Goal: Register for event/course

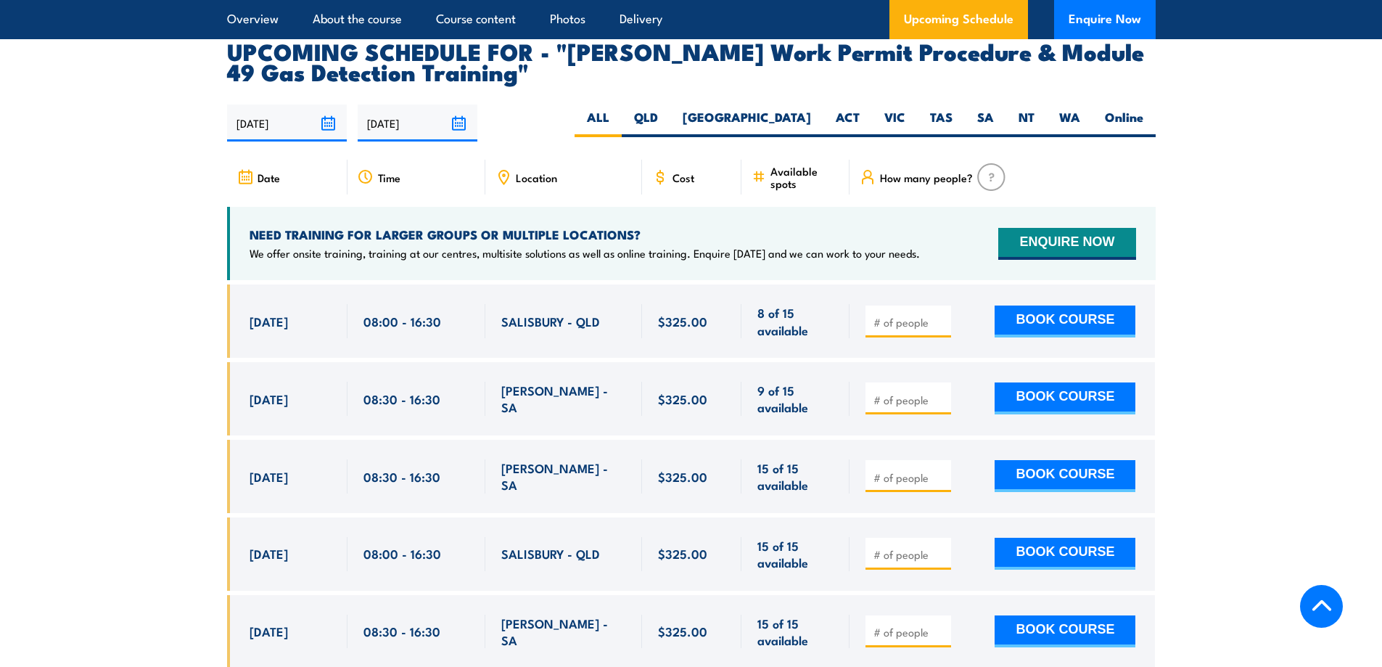
scroll to position [2394, 0]
drag, startPoint x: 1138, startPoint y: 395, endPoint x: 209, endPoint y: 316, distance: 932.8
click at [215, 320] on section "UPCOMING SCHEDULE FOR - "[PERSON_NAME] Work Permit Procedure & Module 49 Gas De…" at bounding box center [691, 442] width 1382 height 804
click at [149, 275] on section "UPCOMING SCHEDULE FOR - "[PERSON_NAME] Work Permit Procedure & Module 49 Gas De…" at bounding box center [691, 442] width 1382 height 804
drag, startPoint x: 245, startPoint y: 355, endPoint x: 1185, endPoint y: 377, distance: 939.9
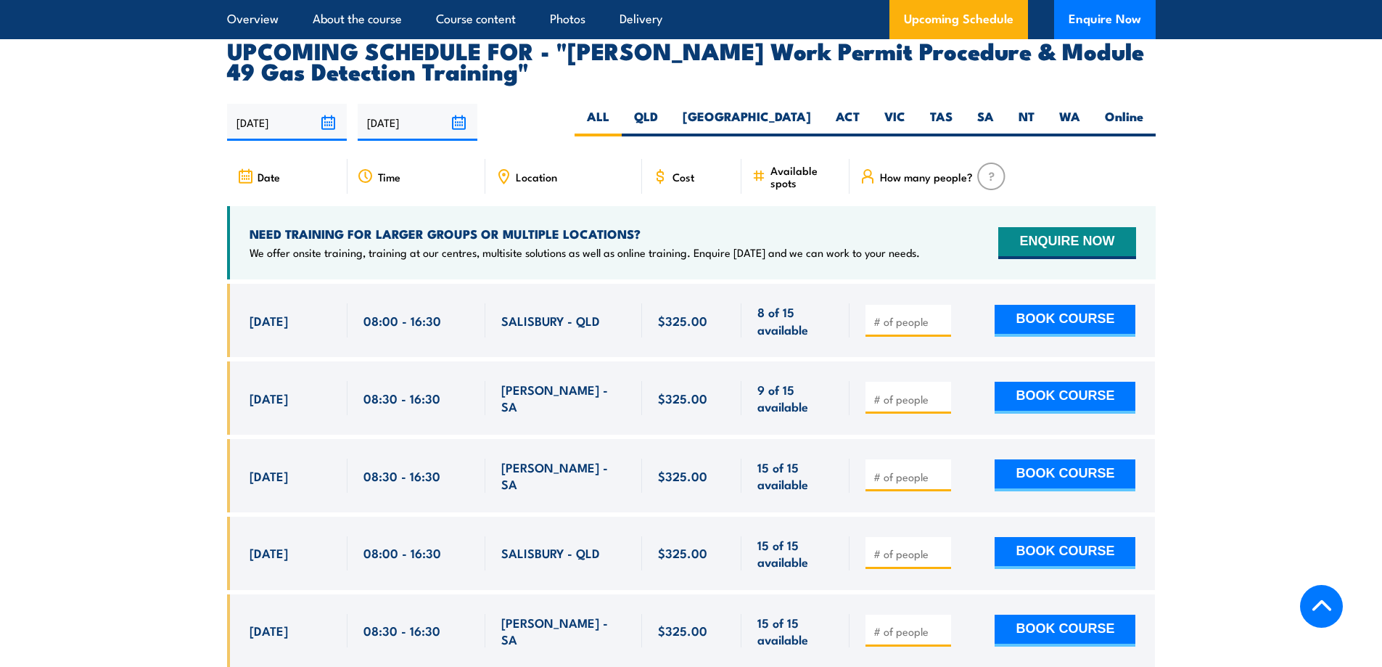
click at [1185, 377] on section "UPCOMING SCHEDULE FOR - "[PERSON_NAME] Work Permit Procedure & Module 49 Gas De…" at bounding box center [691, 442] width 1382 height 804
click at [1210, 367] on section "UPCOMING SCHEDULE FOR - "[PERSON_NAME] Work Permit Procedure & Module 49 Gas De…" at bounding box center [691, 442] width 1382 height 804
drag, startPoint x: 1087, startPoint y: 384, endPoint x: 135, endPoint y: 342, distance: 952.9
click at [135, 342] on section "UPCOMING SCHEDULE FOR - "[PERSON_NAME] Work Permit Procedure & Module 49 Gas De…" at bounding box center [691, 442] width 1382 height 804
click at [1183, 395] on section "UPCOMING SCHEDULE FOR - "[PERSON_NAME] Work Permit Procedure & Module 49 Gas De…" at bounding box center [691, 442] width 1382 height 804
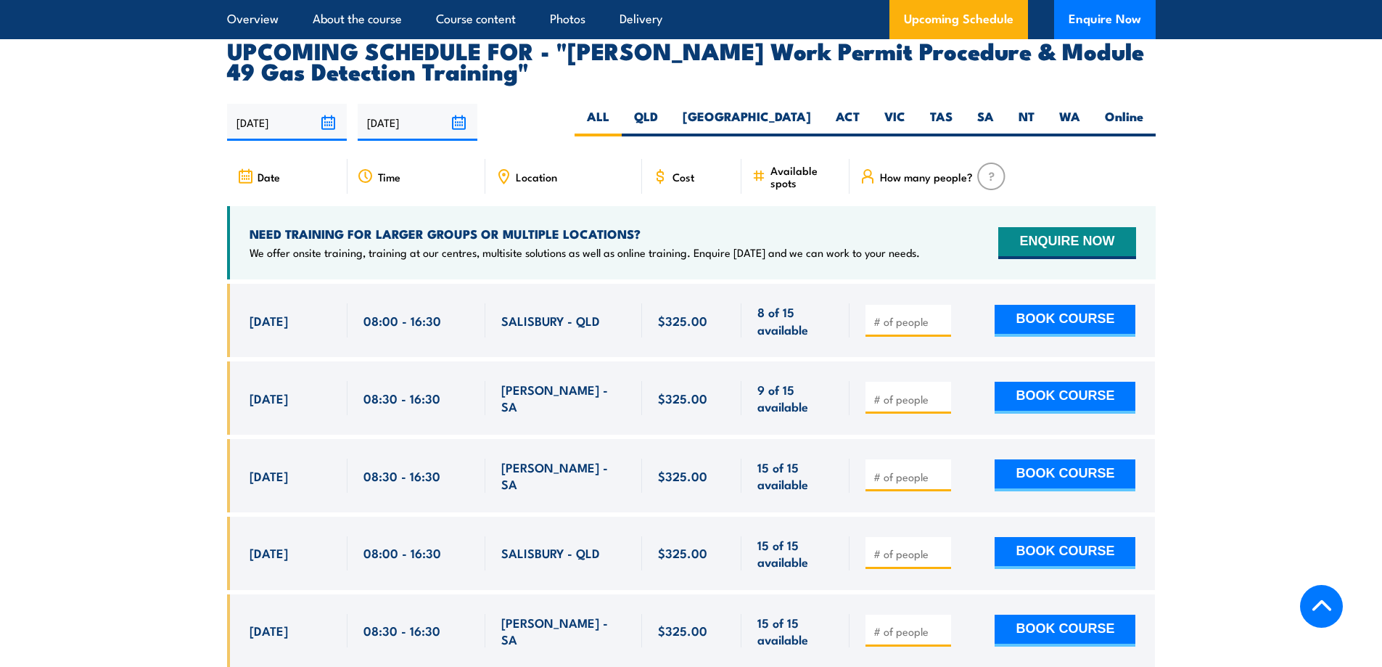
drag, startPoint x: 1070, startPoint y: 388, endPoint x: 42, endPoint y: 261, distance: 1035.9
click at [42, 261] on section "UPCOMING SCHEDULE FOR - "[PERSON_NAME] Work Permit Procedure & Module 49 Gas De…" at bounding box center [691, 442] width 1382 height 804
click at [1281, 374] on section "UPCOMING SCHEDULE FOR - "[PERSON_NAME] Work Permit Procedure & Module 49 Gas De…" at bounding box center [691, 442] width 1382 height 804
drag, startPoint x: 1133, startPoint y: 390, endPoint x: 109, endPoint y: 318, distance: 1027.0
click at [195, 354] on section "UPCOMING SCHEDULE FOR - "[PERSON_NAME] Work Permit Procedure & Module 49 Gas De…" at bounding box center [691, 442] width 1382 height 804
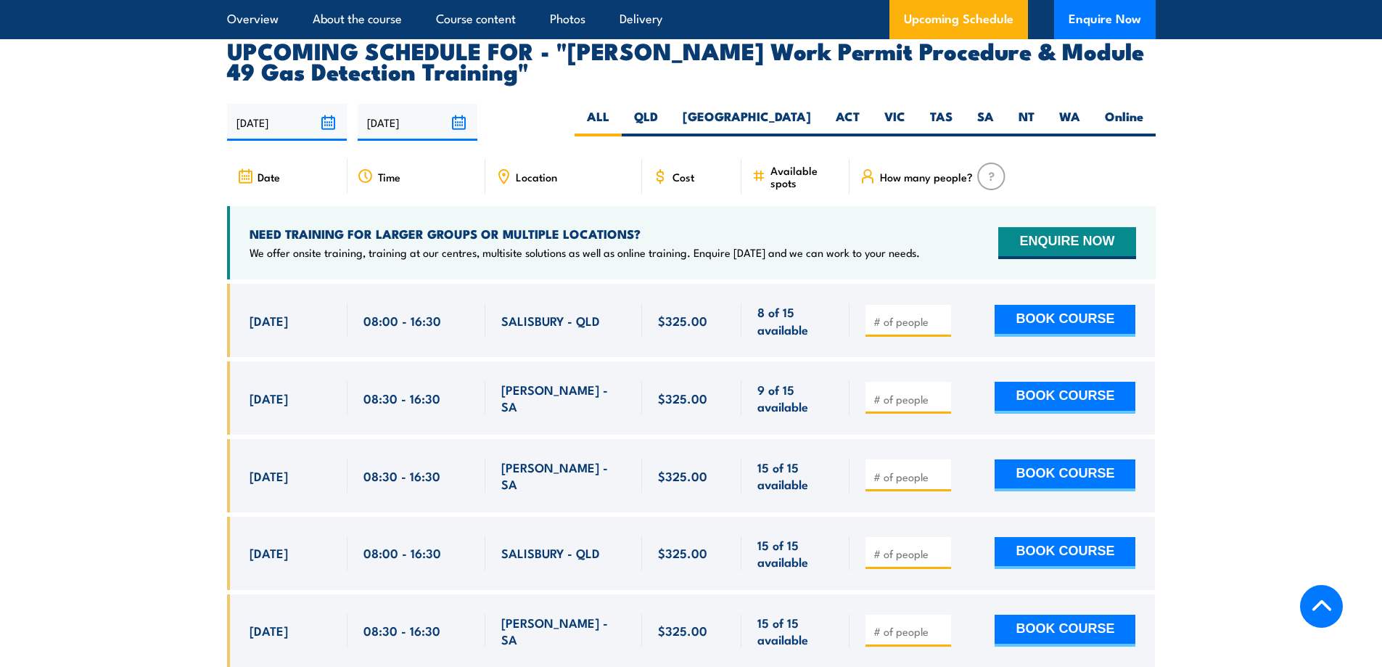
click at [103, 315] on section "UPCOMING SCHEDULE FOR - "[PERSON_NAME] Work Permit Procedure & Module 49 Gas De…" at bounding box center [691, 442] width 1382 height 804
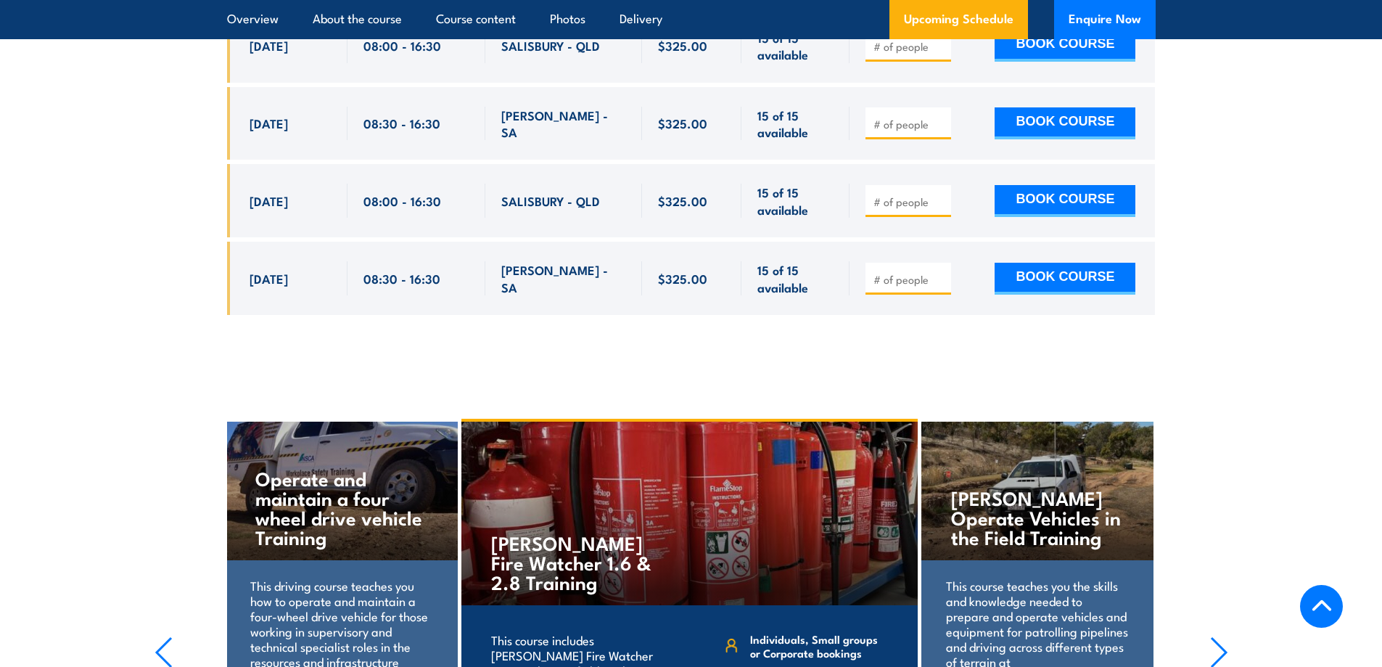
scroll to position [3192, 0]
